Goal: Task Accomplishment & Management: Manage account settings

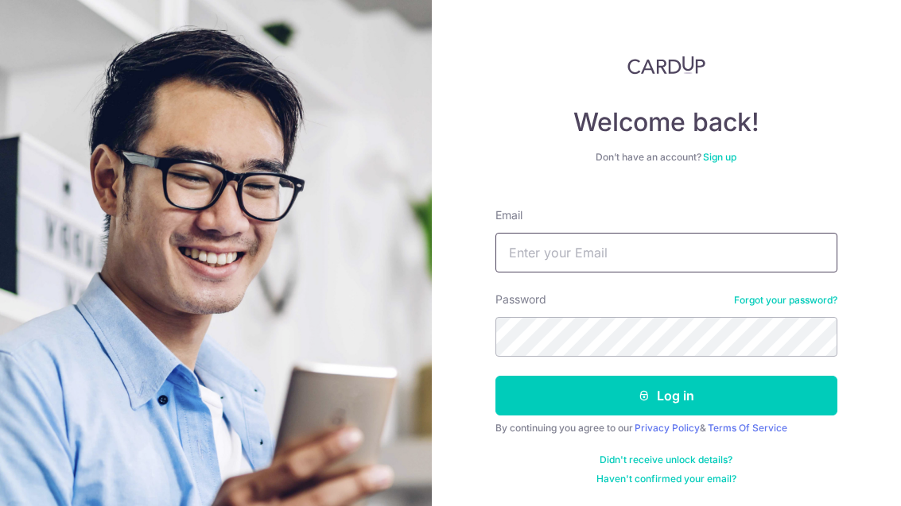
click at [666, 262] on input "Email" at bounding box center [666, 253] width 342 height 40
type input "[EMAIL_ADDRESS][DOMAIN_NAME]"
click at [665, 396] on button "Log in" at bounding box center [666, 396] width 342 height 40
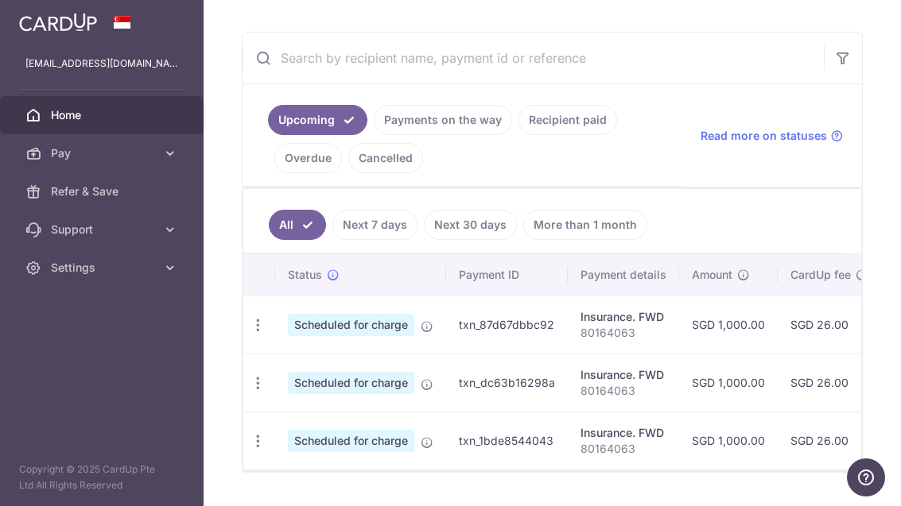
scroll to position [292, 0]
click at [518, 136] on link "Recipient paid" at bounding box center [567, 121] width 99 height 30
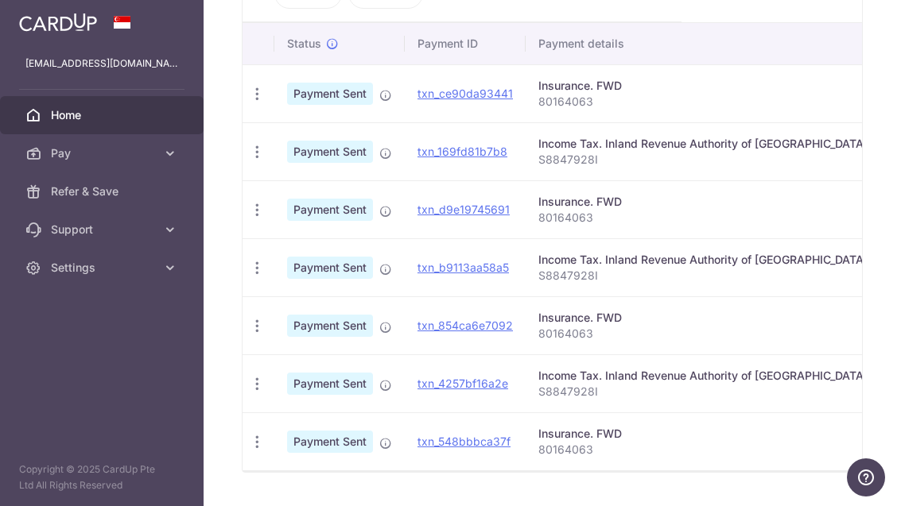
scroll to position [456, 0]
